Goal: Information Seeking & Learning: Learn about a topic

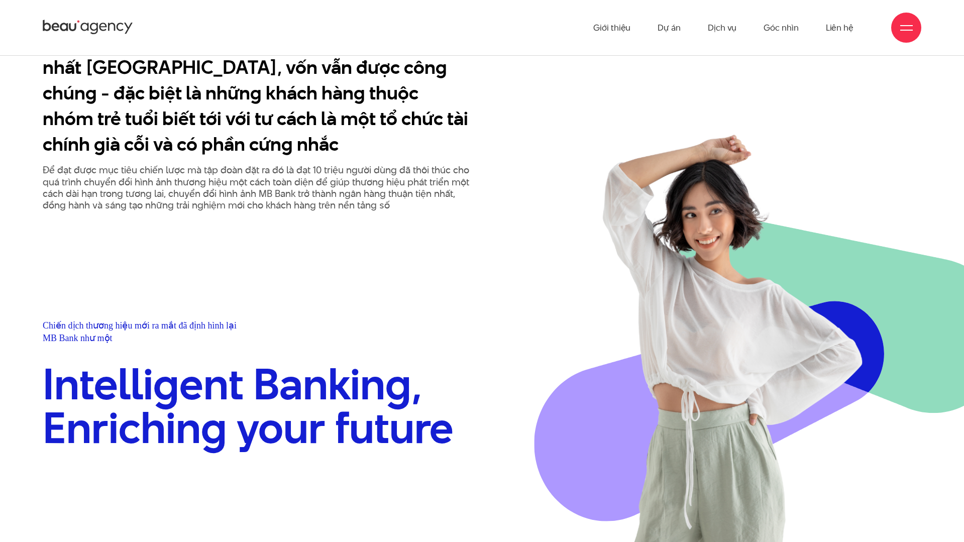
scroll to position [496, 0]
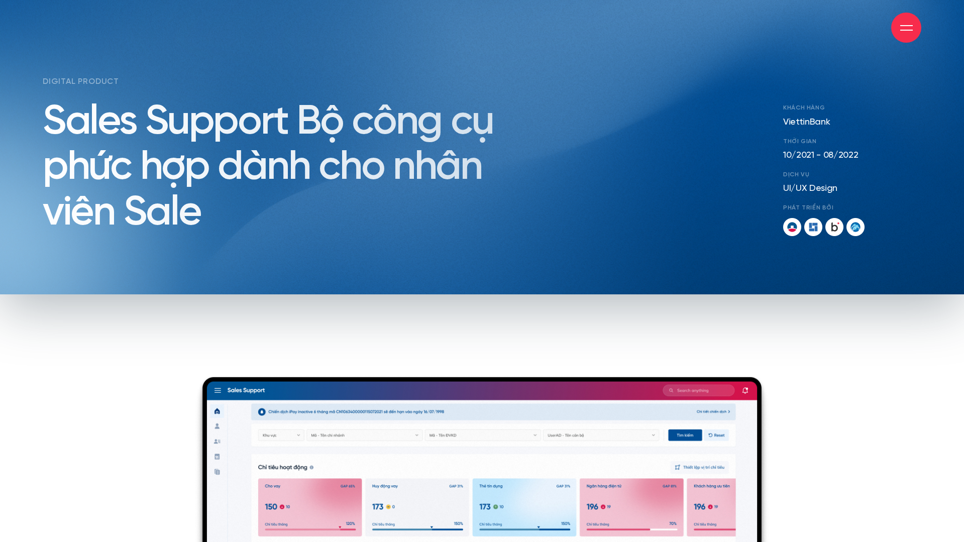
scroll to position [192, 0]
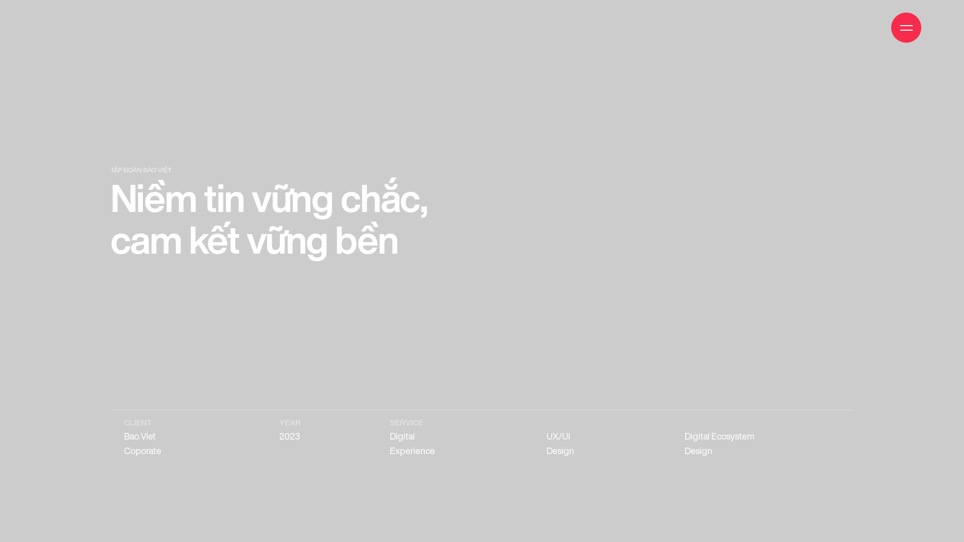
scroll to position [3797, 0]
